Goal: Task Accomplishment & Management: Complete application form

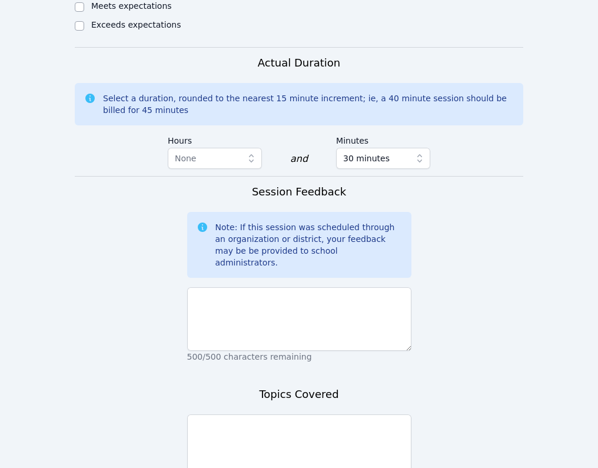
scroll to position [728, 0]
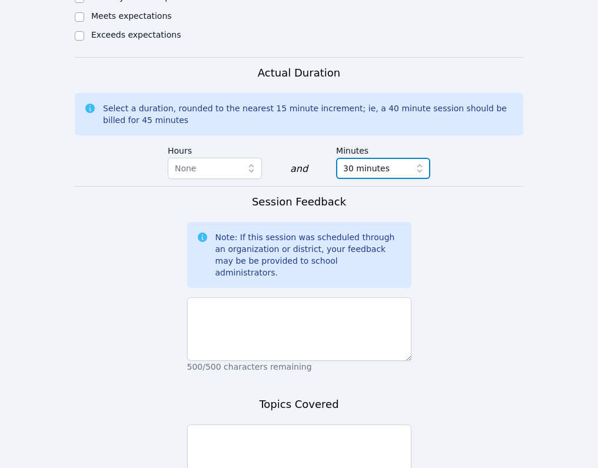
click at [374, 161] on span "30 minutes" at bounding box center [366, 168] width 47 height 14
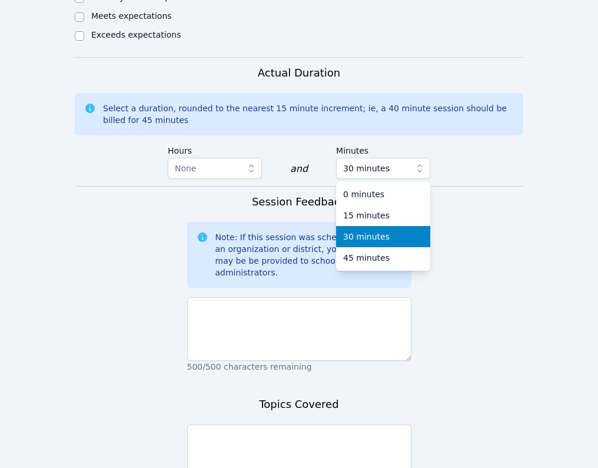
click at [358, 231] on span "30 minutes" at bounding box center [366, 237] width 47 height 12
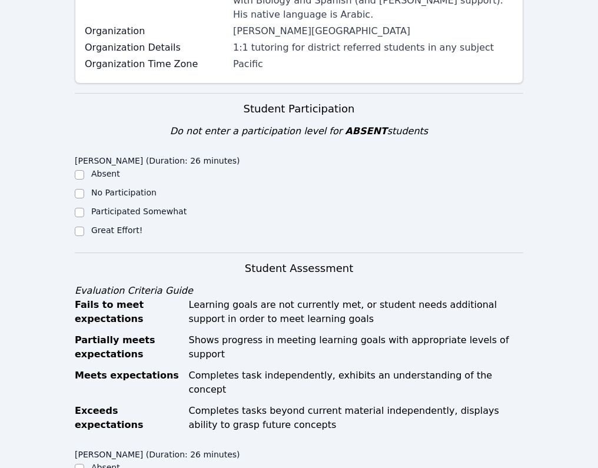
scroll to position [207, 0]
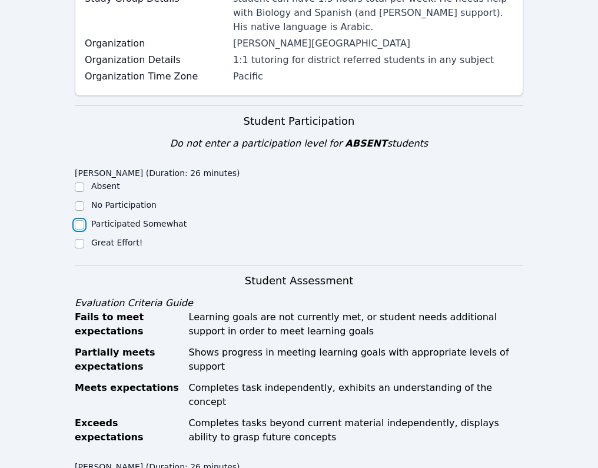
click at [77, 224] on input "Participated Somewhat" at bounding box center [79, 224] width 9 height 9
checkbox input "true"
click at [80, 239] on input "Great Effort!" at bounding box center [79, 243] width 9 height 9
checkbox input "true"
checkbox input "false"
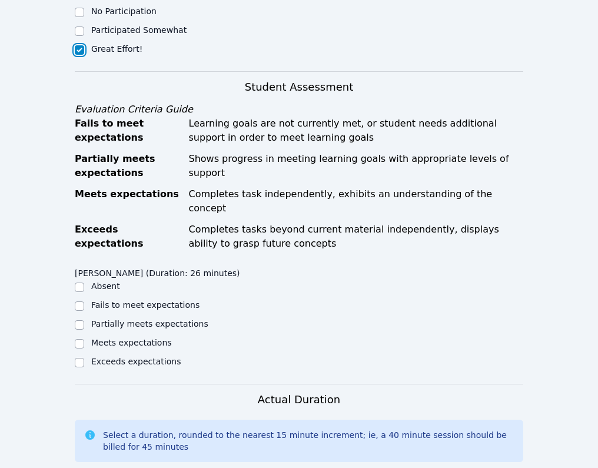
scroll to position [425, 0]
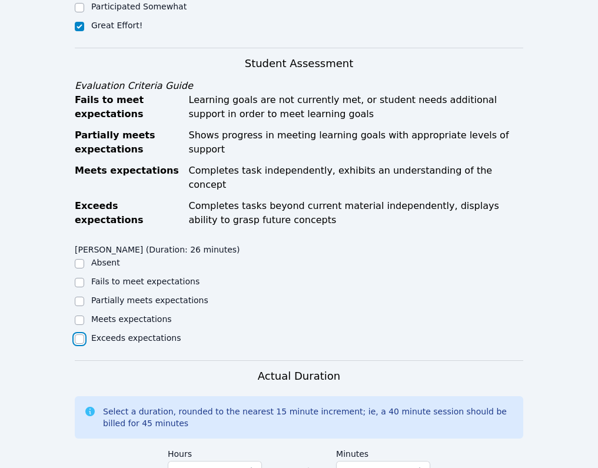
click at [78, 335] on input "Exceeds expectations" at bounding box center [79, 339] width 9 height 9
checkbox input "true"
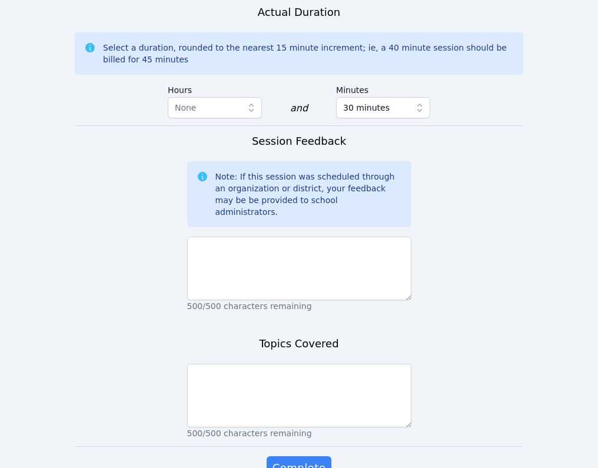
scroll to position [831, 0]
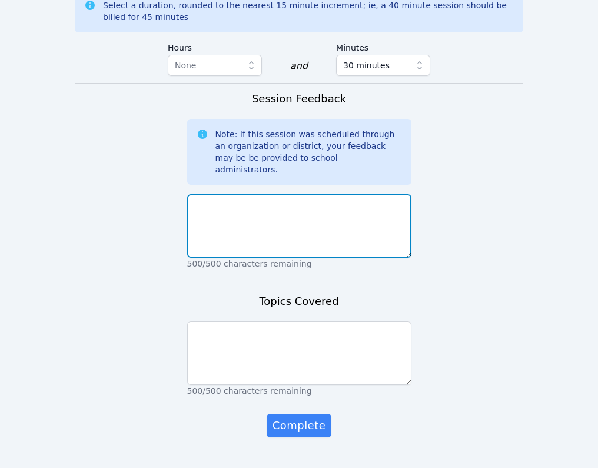
click at [224, 199] on textarea at bounding box center [299, 226] width 224 height 64
type textarea "S"
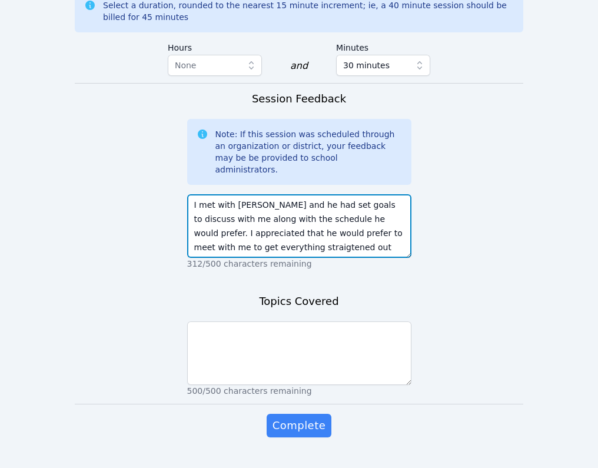
click at [285, 218] on textarea "I met with Younus and he had set goals to discuss with me along with the schedu…" at bounding box center [299, 226] width 224 height 64
click at [329, 221] on textarea "I met with Younus and he had set goals to discuss with me along with the schedu…" at bounding box center [299, 226] width 224 height 64
click at [325, 219] on textarea "I met with Younus and he had set goals to discuss with me along with the schedu…" at bounding box center [299, 226] width 224 height 64
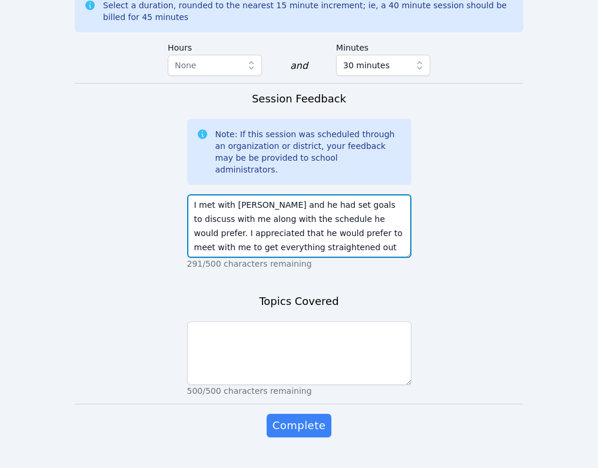
scroll to position [8, 0]
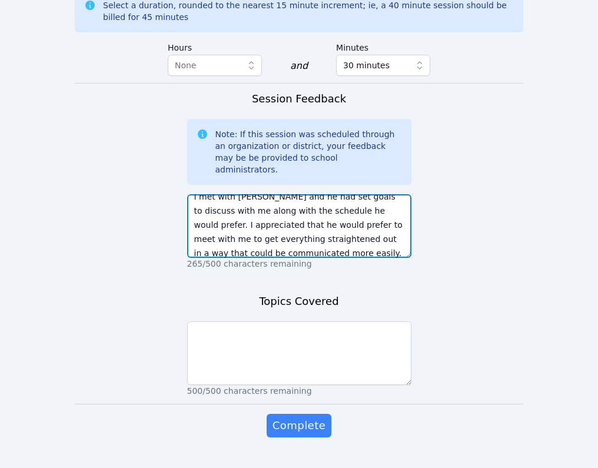
type textarea "I met with Younus and he had set goals to discuss with me along with the schedu…"
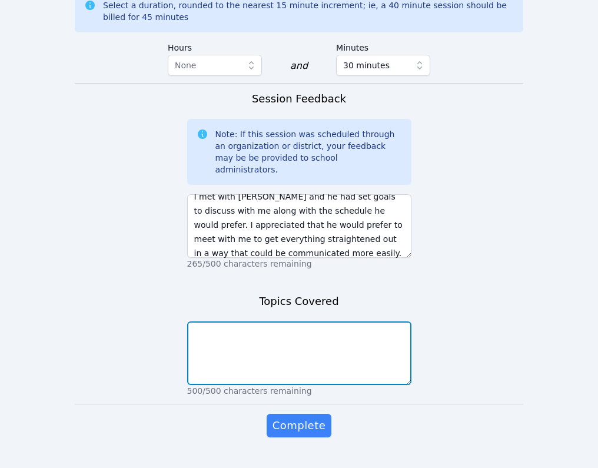
click at [304, 332] on textarea at bounding box center [299, 354] width 224 height 64
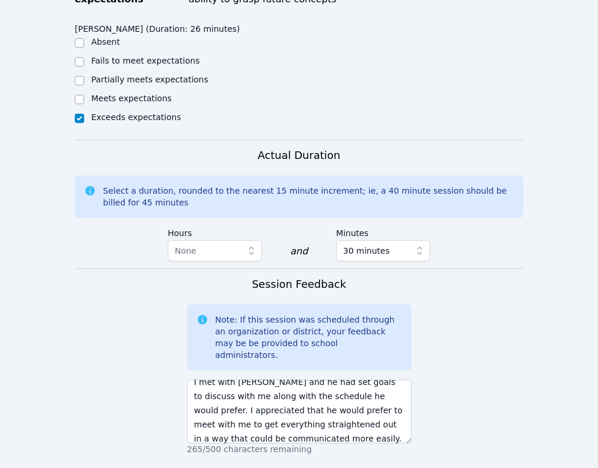
scroll to position [831, 0]
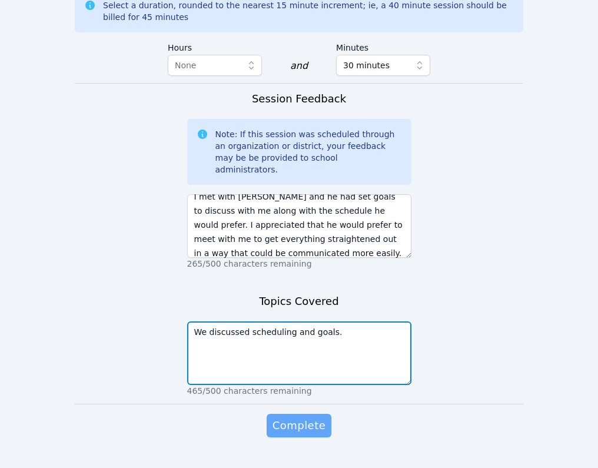
type textarea "We discussed scheduling and goals."
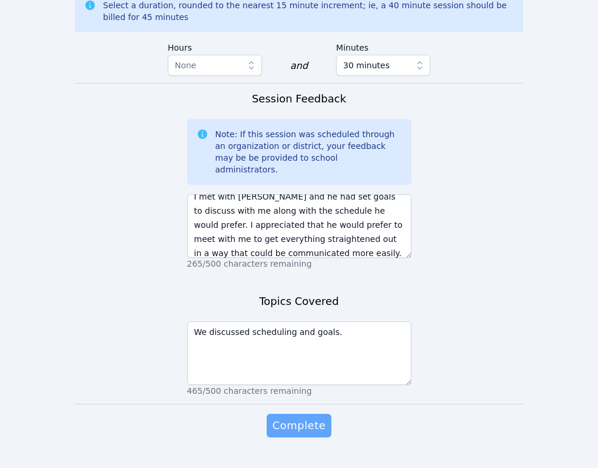
click at [317, 418] on span "Complete" at bounding box center [299, 426] width 53 height 16
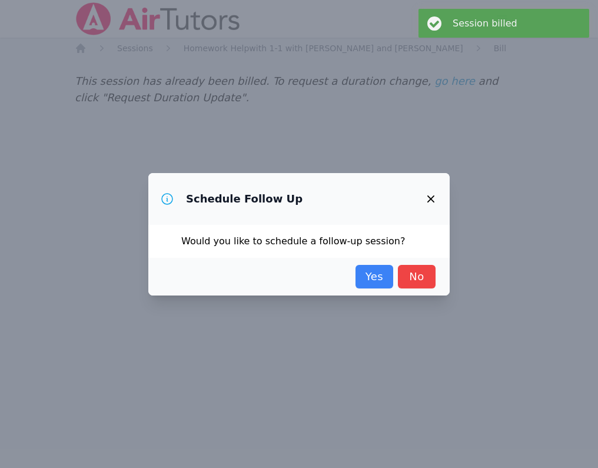
scroll to position [0, 0]
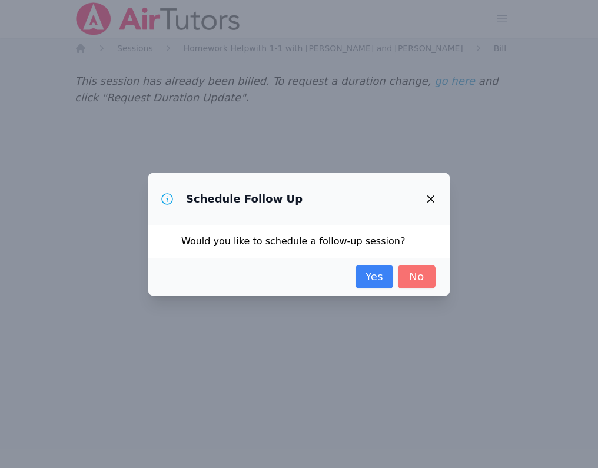
click at [410, 281] on link "No" at bounding box center [417, 277] width 38 height 24
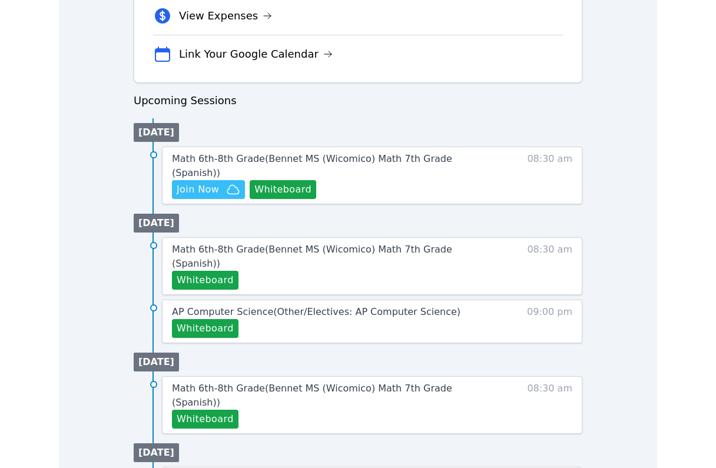
scroll to position [496, 0]
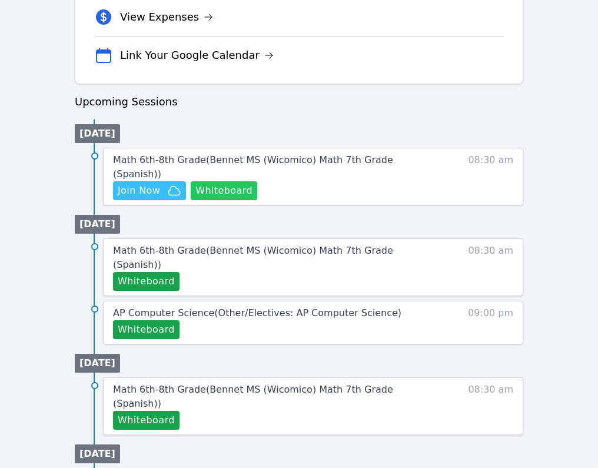
click at [223, 191] on button "Whiteboard" at bounding box center [224, 190] width 67 height 19
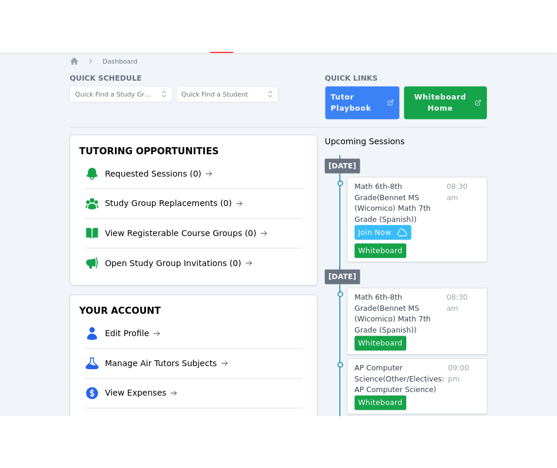
scroll to position [20, 0]
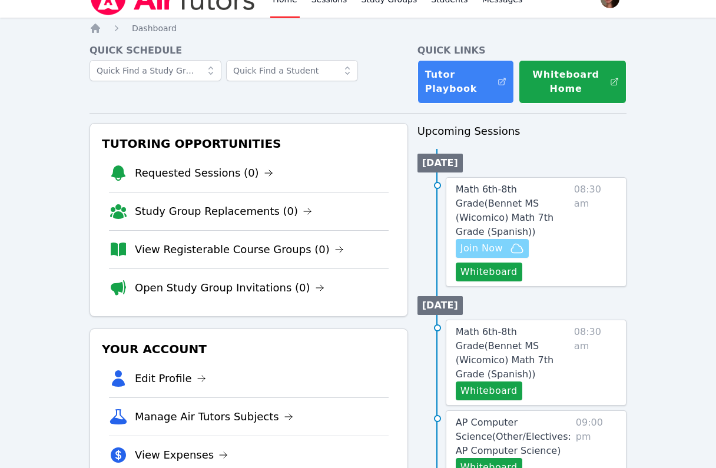
click at [486, 241] on span "Join Now" at bounding box center [482, 248] width 42 height 14
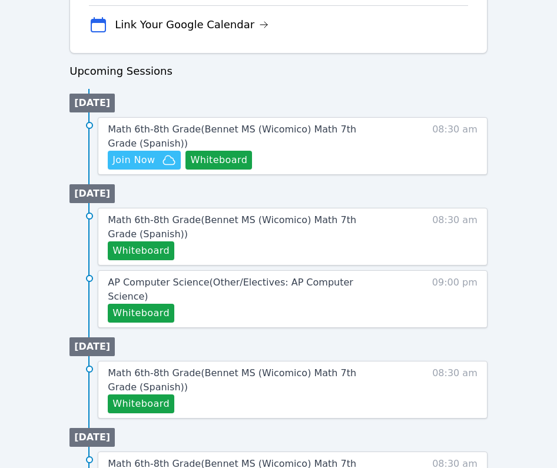
scroll to position [526, 0]
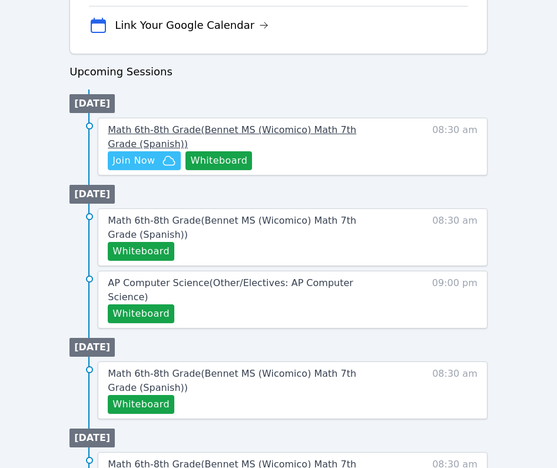
click at [178, 123] on link "Math 6th-8th Grade ( Bennet MS (Wicomico) Math 7th Grade (Spanish) )" at bounding box center [246, 137] width 277 height 28
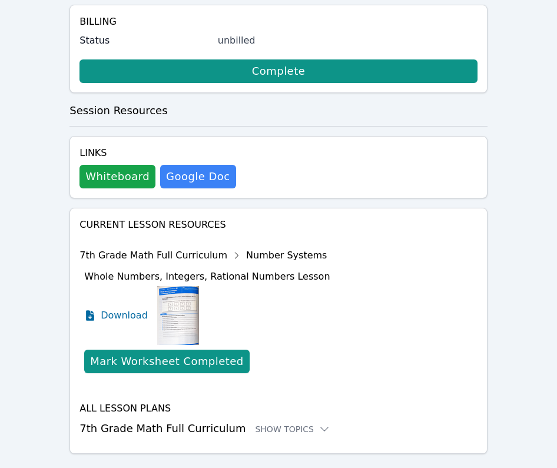
scroll to position [548, 0]
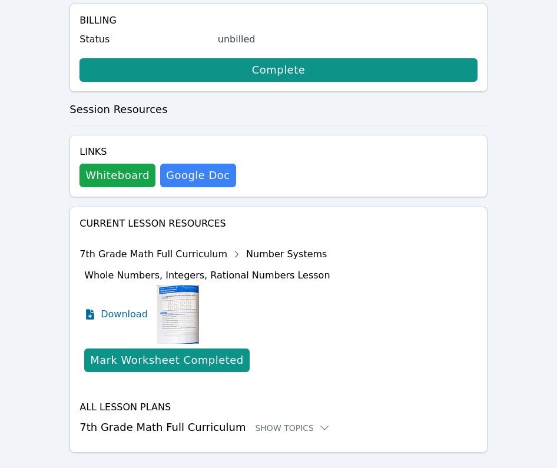
click at [180, 307] on img at bounding box center [178, 314] width 42 height 59
click at [127, 307] on span "Download" at bounding box center [127, 314] width 52 height 14
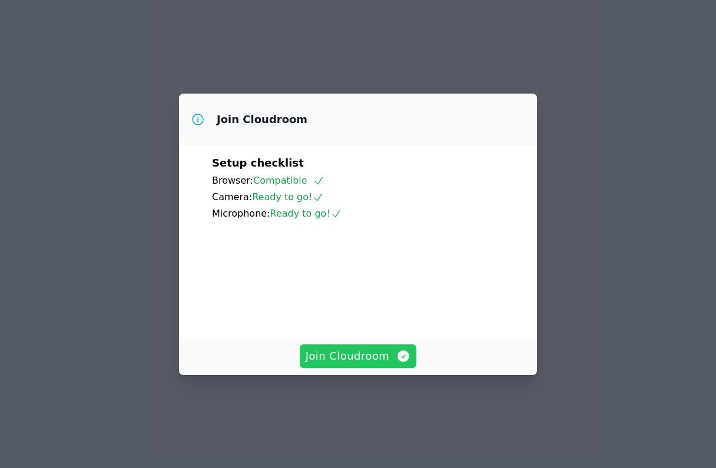
click at [375, 365] on span "Join Cloudroom" at bounding box center [358, 356] width 105 height 16
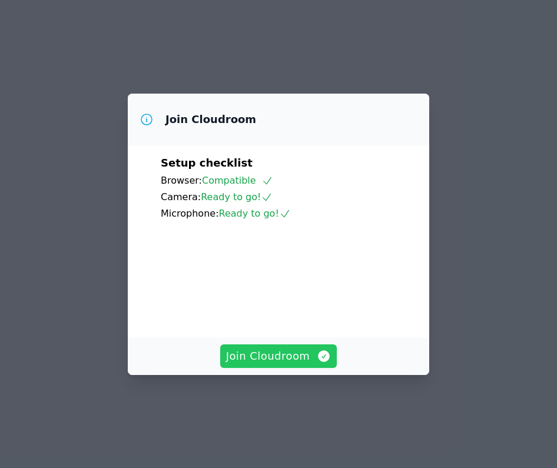
click at [268, 365] on span "Join Cloudroom" at bounding box center [278, 356] width 105 height 16
click at [265, 366] on div "Join Cloudroom" at bounding box center [279, 356] width 302 height 38
click at [280, 365] on span "Join Cloudroom" at bounding box center [278, 356] width 105 height 16
click at [305, 365] on span "Join Cloudroom" at bounding box center [278, 356] width 105 height 16
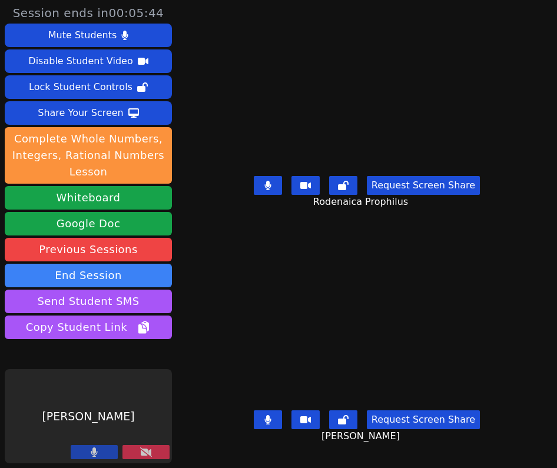
click at [154, 450] on button at bounding box center [145, 452] width 47 height 14
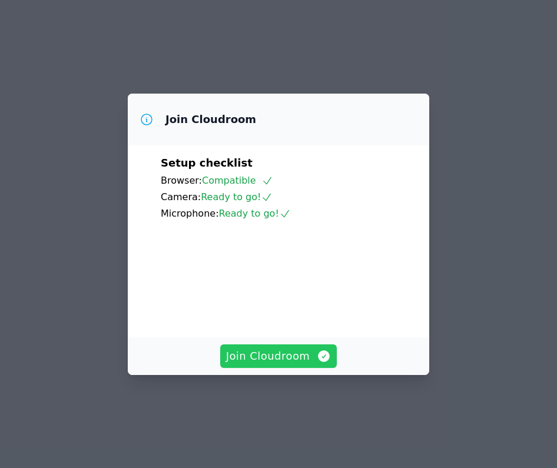
click at [305, 365] on span "Join Cloudroom" at bounding box center [278, 356] width 105 height 16
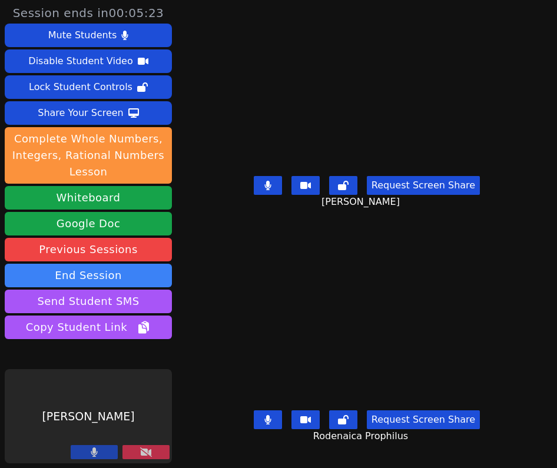
click at [138, 450] on button at bounding box center [145, 452] width 47 height 14
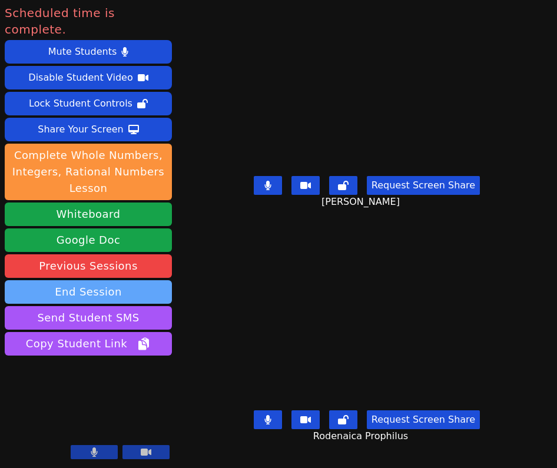
click at [97, 280] on button "End Session" at bounding box center [88, 292] width 167 height 24
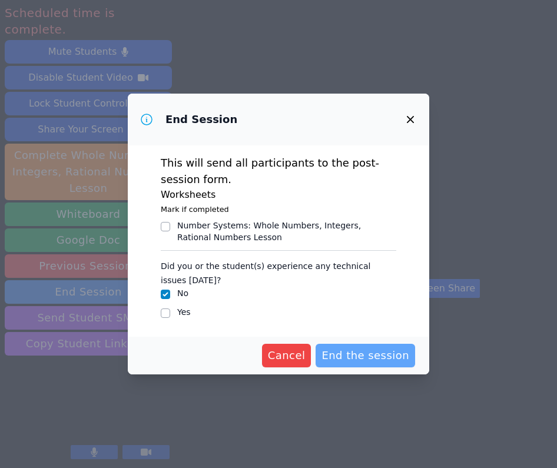
click at [369, 352] on span "End the session" at bounding box center [366, 355] width 88 height 16
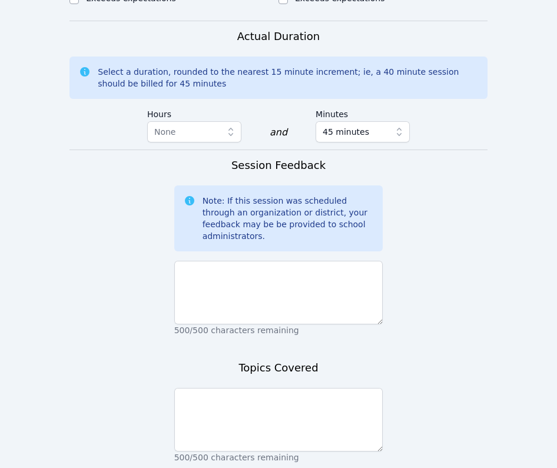
scroll to position [820, 0]
